Goal: Information Seeking & Learning: Learn about a topic

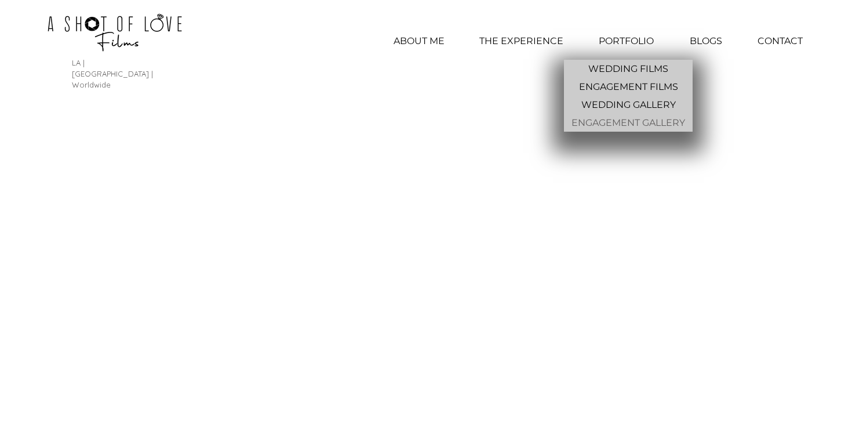
click at [620, 121] on p "ENGAGEMENT GALLERY" at bounding box center [628, 123] width 123 height 18
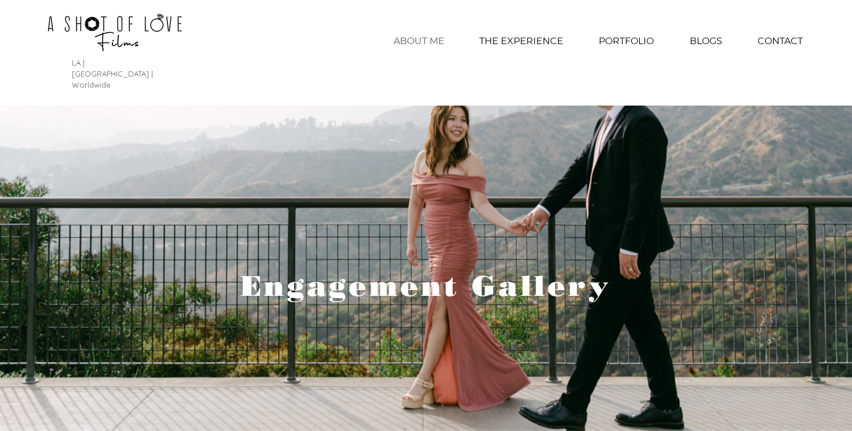
click at [427, 40] on p "ABOUT ME" at bounding box center [419, 41] width 63 height 29
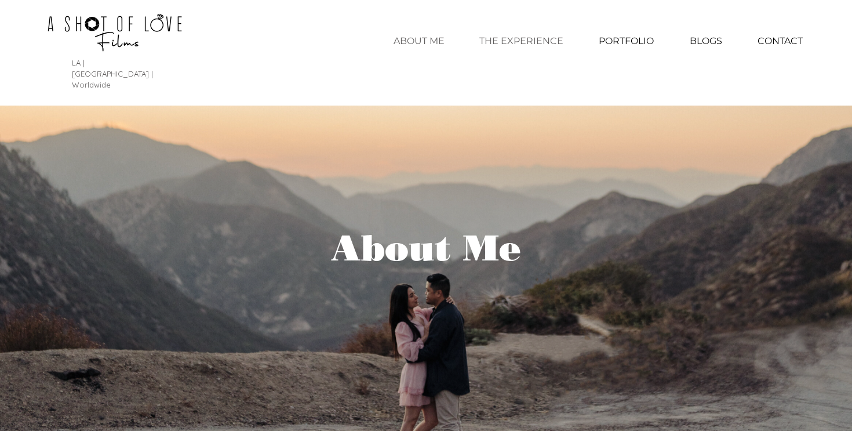
click at [541, 38] on p "THE EXPERIENCE" at bounding box center [522, 41] width 96 height 29
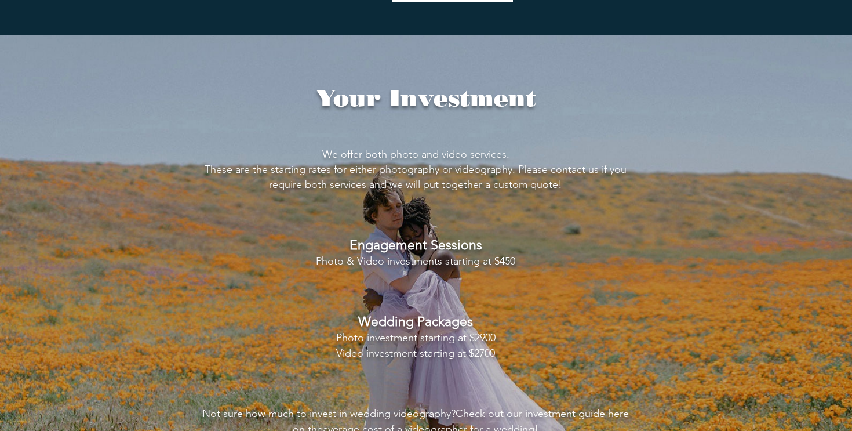
scroll to position [2292, 0]
click at [631, 166] on h3 "We offer both photo and video services. These are the starting rates for either…" at bounding box center [415, 292] width 433 height 290
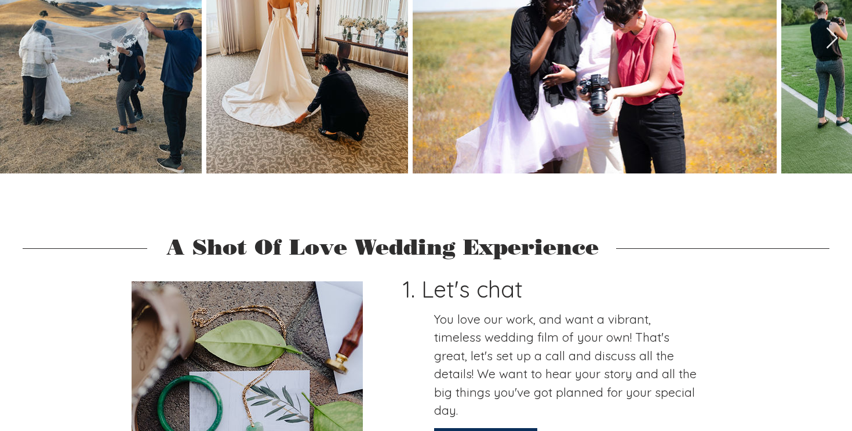
scroll to position [0, 0]
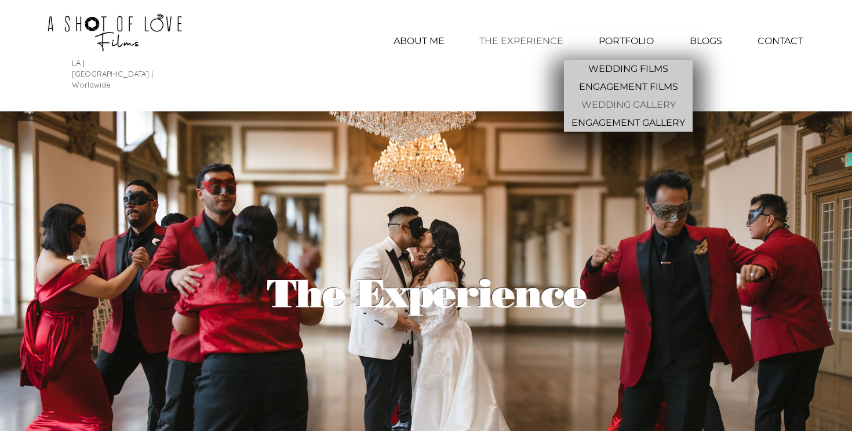
click at [618, 107] on p "WEDDING GALLERY" at bounding box center [629, 105] width 104 height 18
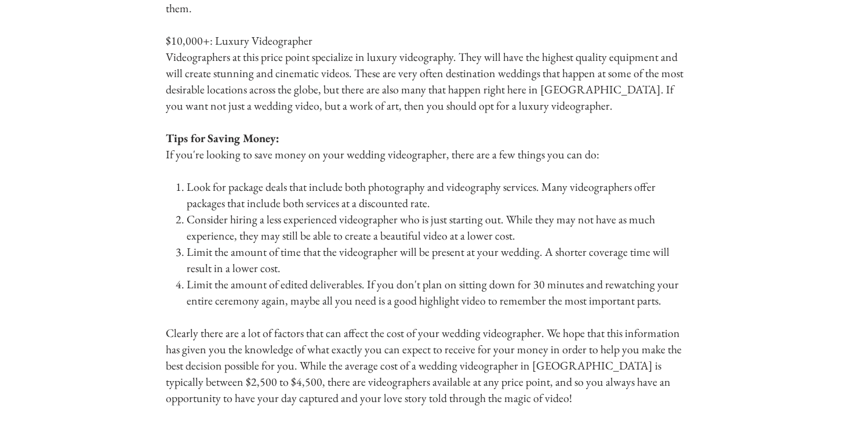
scroll to position [1458, 0]
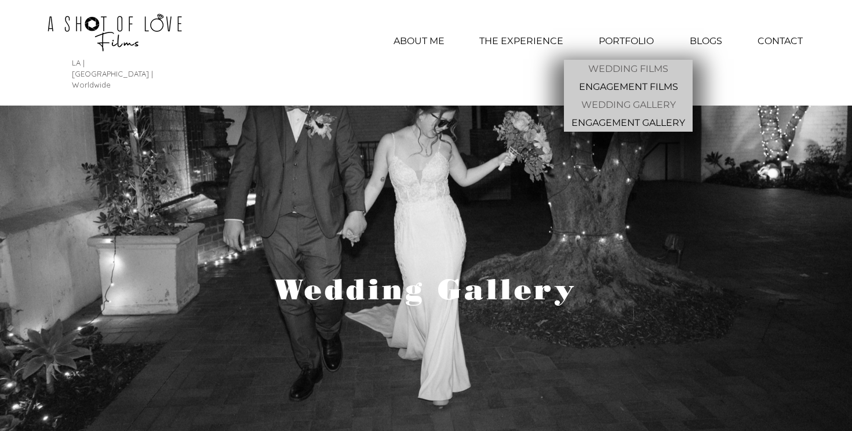
click at [642, 66] on p "WEDDING FILMS" at bounding box center [628, 69] width 89 height 18
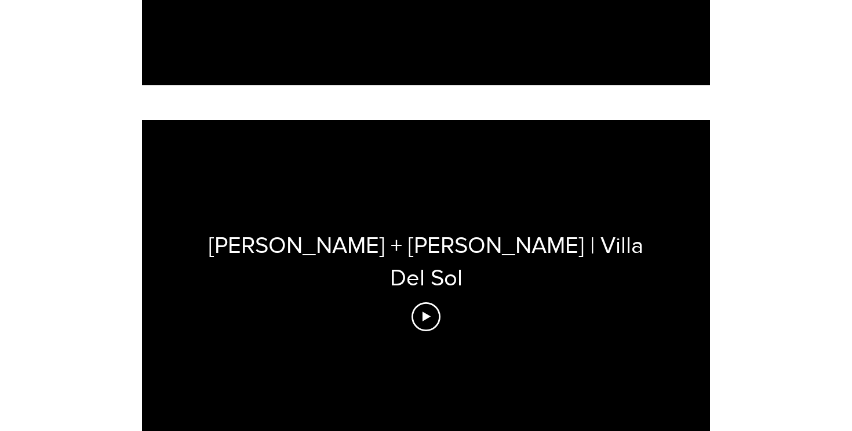
scroll to position [2114, 0]
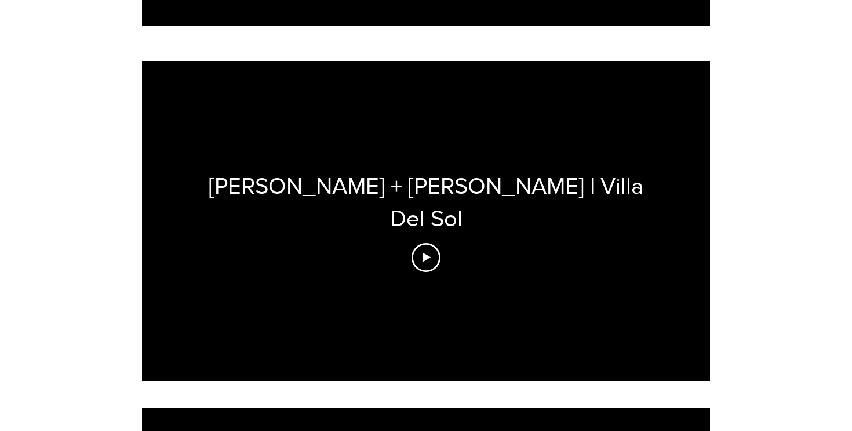
click at [475, 222] on div "[PERSON_NAME] + [PERSON_NAME] | Villa Del Sol" at bounding box center [426, 220] width 568 height 319
